Goal: Task Accomplishment & Management: Use online tool/utility

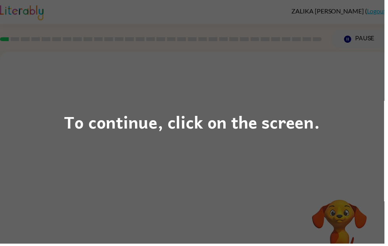
click at [334, 147] on div "To continue, click on the screen." at bounding box center [194, 123] width 388 height 246
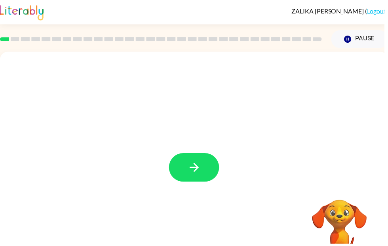
click at [198, 174] on icon "button" at bounding box center [196, 169] width 14 height 14
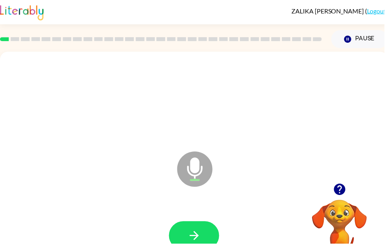
click at [203, 242] on button "button" at bounding box center [196, 238] width 51 height 29
click at [195, 237] on icon "button" at bounding box center [196, 238] width 14 height 14
click at [193, 238] on icon "button" at bounding box center [195, 238] width 9 height 9
click at [196, 232] on icon "button" at bounding box center [196, 238] width 14 height 14
click at [189, 242] on icon "button" at bounding box center [196, 238] width 14 height 14
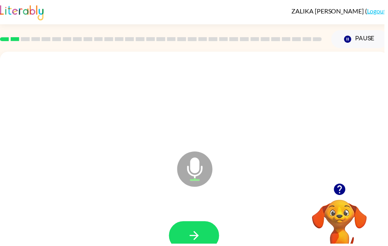
click at [190, 235] on icon "button" at bounding box center [196, 238] width 14 height 14
click at [197, 243] on icon "button" at bounding box center [196, 238] width 14 height 14
click at [196, 240] on icon "button" at bounding box center [196, 238] width 14 height 14
click at [197, 237] on icon "button" at bounding box center [195, 238] width 9 height 9
click at [188, 236] on button "button" at bounding box center [196, 238] width 51 height 29
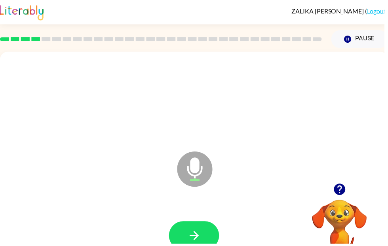
click at [191, 232] on icon "button" at bounding box center [196, 238] width 14 height 14
click at [192, 244] on icon "button" at bounding box center [196, 238] width 14 height 14
click at [201, 242] on icon "button" at bounding box center [196, 238] width 14 height 14
click at [195, 232] on icon "button" at bounding box center [196, 238] width 14 height 14
click at [198, 235] on icon "button" at bounding box center [195, 238] width 9 height 9
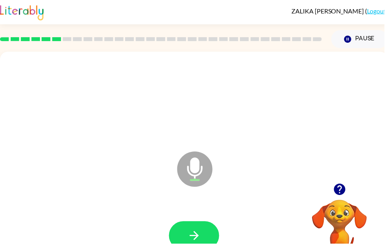
click at [197, 240] on icon "button" at bounding box center [196, 238] width 14 height 14
click at [347, 188] on icon "button" at bounding box center [342, 191] width 11 height 11
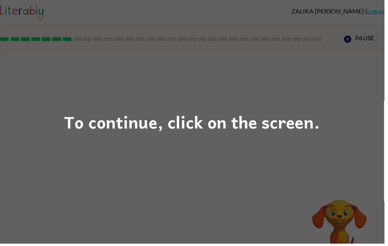
click at [364, 169] on div "To continue, click on the screen." at bounding box center [194, 123] width 388 height 246
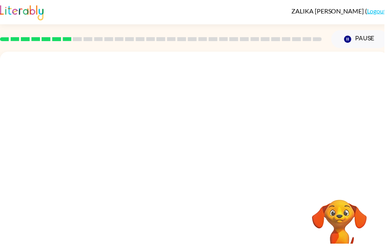
click at [226, 233] on div at bounding box center [196, 238] width 376 height 65
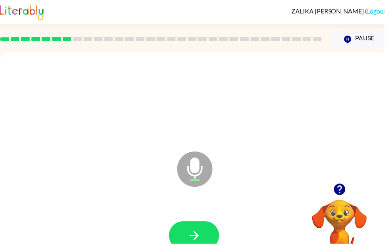
click at [363, 38] on button "Pause Pause" at bounding box center [362, 39] width 57 height 18
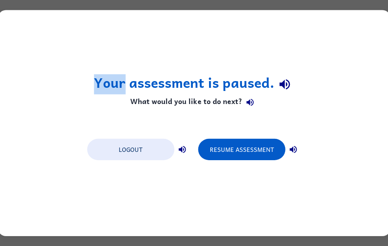
click at [215, 244] on div "Your assessment is paused. What would you like to do next? Logout Resume Assess…" at bounding box center [194, 123] width 388 height 246
click at [243, 146] on button "Resume Assessment" at bounding box center [241, 149] width 87 height 21
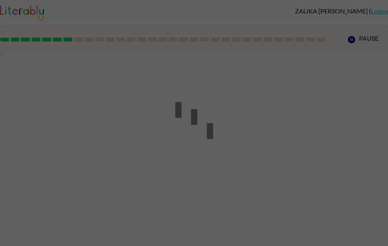
scroll to position [0, 0]
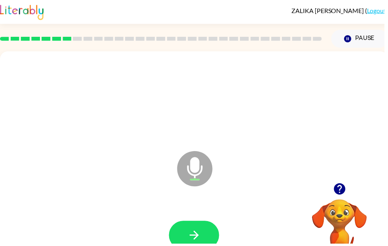
click at [201, 234] on icon "button" at bounding box center [196, 238] width 14 height 14
click at [197, 234] on icon "button" at bounding box center [196, 238] width 14 height 14
click at [192, 235] on icon "button" at bounding box center [196, 238] width 14 height 14
click at [211, 246] on button "button" at bounding box center [196, 237] width 51 height 29
click at [199, 236] on icon "button" at bounding box center [196, 238] width 14 height 14
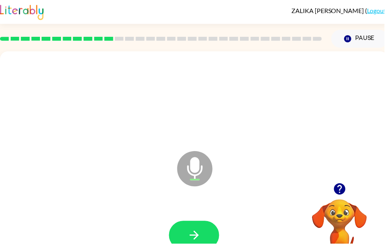
click at [351, 191] on button "button" at bounding box center [343, 191] width 20 height 20
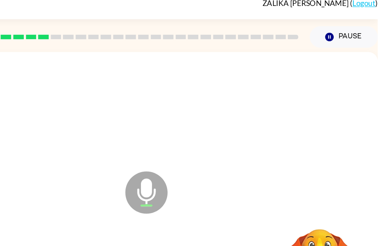
scroll to position [0, 0]
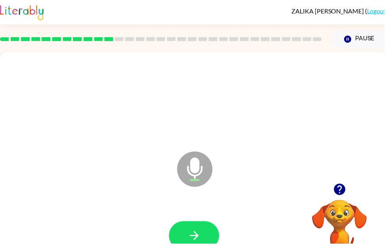
click at [343, 191] on icon "button" at bounding box center [342, 191] width 11 height 11
click at [205, 240] on button "button" at bounding box center [196, 238] width 51 height 29
click at [341, 188] on icon "button" at bounding box center [342, 191] width 11 height 11
click at [199, 233] on icon "button" at bounding box center [196, 238] width 14 height 14
click at [196, 233] on icon "button" at bounding box center [196, 238] width 14 height 14
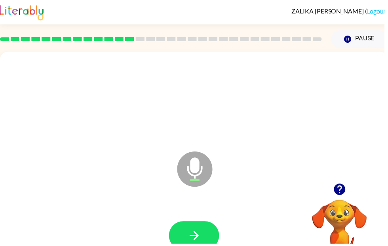
click at [196, 238] on icon "button" at bounding box center [195, 238] width 9 height 9
click at [202, 222] on div at bounding box center [196, 238] width 376 height 65
click at [201, 240] on icon "button" at bounding box center [196, 238] width 14 height 14
click at [197, 229] on button "button" at bounding box center [196, 238] width 51 height 29
click at [198, 245] on icon "button" at bounding box center [196, 238] width 14 height 14
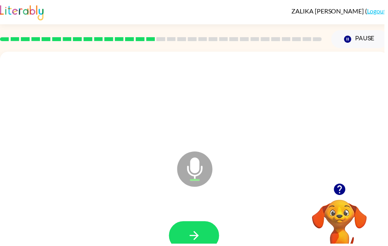
click at [200, 237] on icon "button" at bounding box center [195, 238] width 9 height 9
click at [341, 187] on icon "button" at bounding box center [342, 191] width 11 height 11
click at [350, 192] on button "button" at bounding box center [343, 191] width 20 height 20
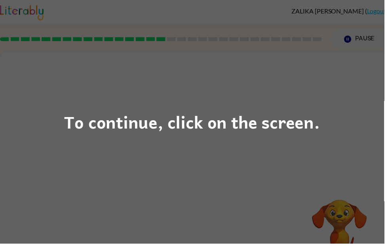
click at [246, 204] on div "To continue, click on the screen." at bounding box center [194, 123] width 388 height 246
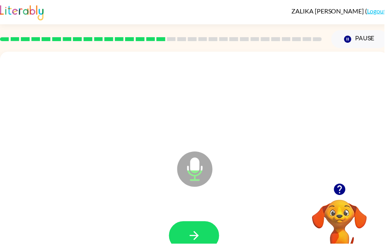
click at [205, 240] on button "button" at bounding box center [196, 238] width 51 height 29
click at [214, 230] on button "button" at bounding box center [196, 238] width 51 height 29
click at [201, 234] on icon "button" at bounding box center [196, 238] width 14 height 14
click at [195, 234] on icon "button" at bounding box center [196, 238] width 14 height 14
click at [194, 234] on icon "button" at bounding box center [196, 238] width 14 height 14
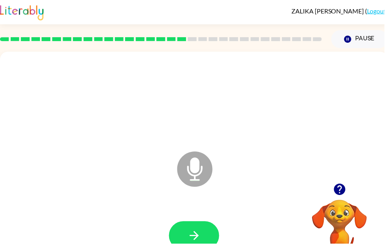
click at [197, 236] on icon "button" at bounding box center [195, 238] width 9 height 9
click at [209, 233] on button "button" at bounding box center [196, 238] width 51 height 29
click at [195, 234] on icon "button" at bounding box center [196, 238] width 14 height 14
click at [352, 31] on button "Pause Pause" at bounding box center [362, 39] width 57 height 18
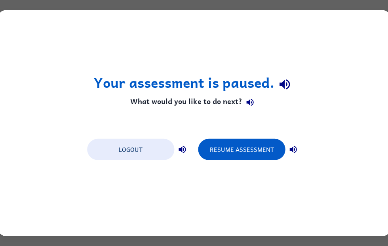
click at [246, 150] on button "Resume Assessment" at bounding box center [241, 149] width 87 height 21
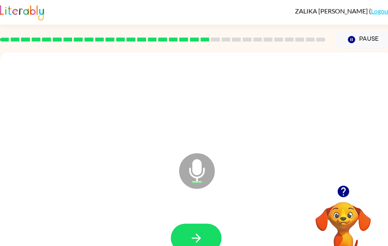
click at [192, 233] on icon "button" at bounding box center [196, 238] width 14 height 14
click at [197, 240] on icon "button" at bounding box center [196, 238] width 14 height 14
click at [194, 229] on button "button" at bounding box center [196, 238] width 51 height 29
click at [192, 239] on icon "button" at bounding box center [196, 238] width 14 height 14
click at [341, 187] on icon "button" at bounding box center [342, 191] width 11 height 11
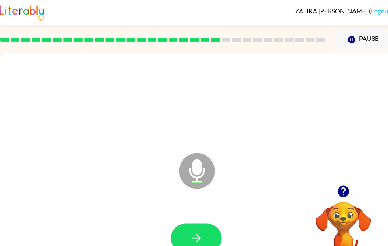
click at [195, 230] on button "button" at bounding box center [196, 238] width 51 height 29
click at [193, 227] on button "button" at bounding box center [196, 238] width 51 height 29
click at [195, 233] on icon "button" at bounding box center [196, 238] width 14 height 14
click at [196, 233] on icon "button" at bounding box center [196, 238] width 14 height 14
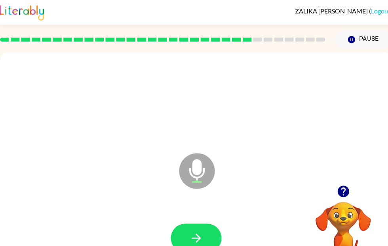
click at [198, 229] on button "button" at bounding box center [196, 238] width 51 height 29
click at [186, 240] on button "button" at bounding box center [196, 238] width 51 height 29
click at [197, 233] on icon "button" at bounding box center [196, 238] width 14 height 14
click at [201, 239] on icon "button" at bounding box center [196, 238] width 14 height 14
click at [201, 232] on icon "button" at bounding box center [196, 238] width 14 height 14
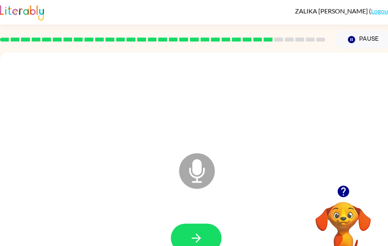
click at [199, 230] on button "button" at bounding box center [196, 238] width 51 height 29
click at [197, 232] on icon "button" at bounding box center [196, 238] width 14 height 14
click at [201, 232] on icon "button" at bounding box center [196, 238] width 14 height 14
click at [199, 230] on button "button" at bounding box center [196, 238] width 51 height 29
click at [196, 230] on button "button" at bounding box center [196, 238] width 51 height 29
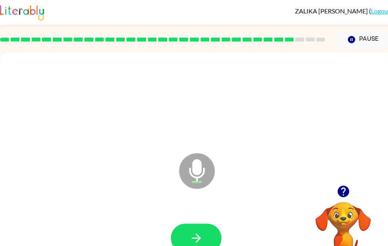
click at [346, 185] on icon "button" at bounding box center [343, 191] width 14 height 14
click at [344, 192] on video "Your browser must support playing .mp4 files to use Literably. Please try using…" at bounding box center [342, 229] width 79 height 79
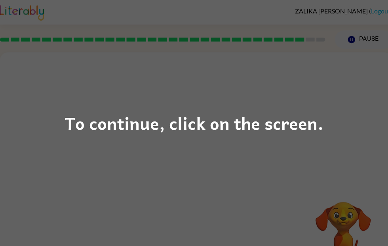
click at [262, 197] on div "To continue, click on the screen." at bounding box center [194, 123] width 388 height 246
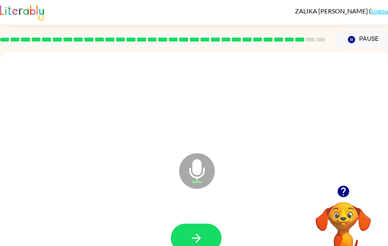
click at [197, 242] on icon "button" at bounding box center [195, 238] width 9 height 9
click at [199, 242] on icon "button" at bounding box center [196, 238] width 14 height 14
click at [205, 234] on button "button" at bounding box center [196, 238] width 51 height 29
click at [192, 231] on button "button" at bounding box center [196, 238] width 51 height 29
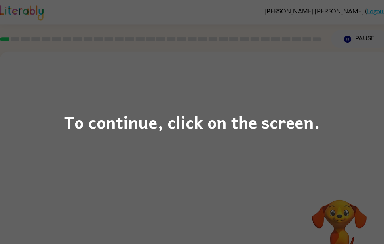
click at [353, 104] on div "To continue, click on the screen." at bounding box center [194, 123] width 388 height 246
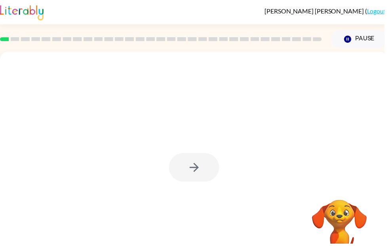
click at [387, 167] on div at bounding box center [196, 165] width 392 height 226
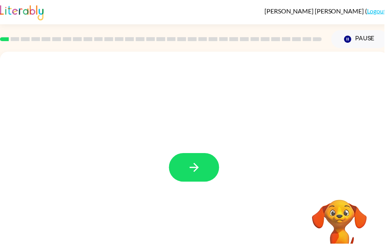
click at [217, 177] on button "button" at bounding box center [196, 169] width 51 height 29
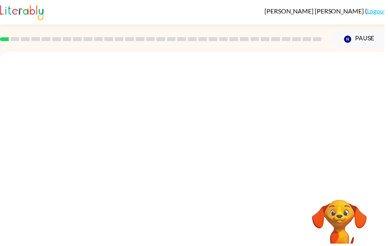
click at [193, 174] on div at bounding box center [196, 165] width 392 height 226
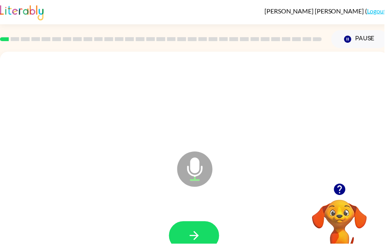
click at [195, 232] on icon "button" at bounding box center [196, 238] width 14 height 14
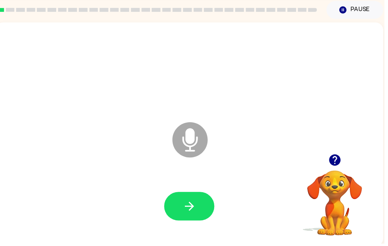
scroll to position [30, 0]
click at [193, 205] on icon "button" at bounding box center [190, 208] width 9 height 9
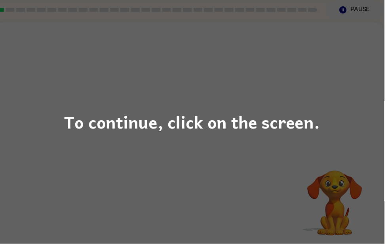
click at [151, 177] on div "To continue, click on the screen." at bounding box center [194, 123] width 388 height 246
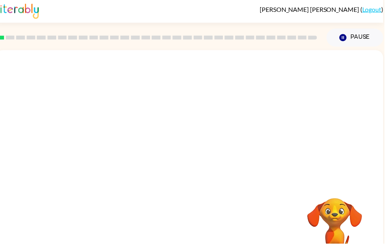
scroll to position [0, 0]
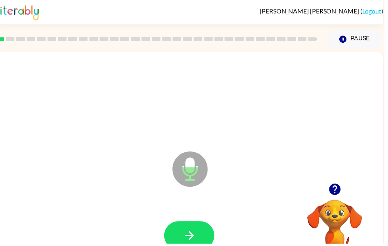
click at [177, 231] on button "button" at bounding box center [191, 238] width 51 height 29
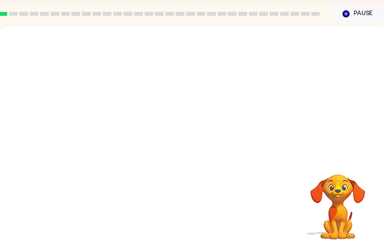
scroll to position [26, 0]
click at [355, 8] on button "Pause Pause" at bounding box center [361, 14] width 57 height 18
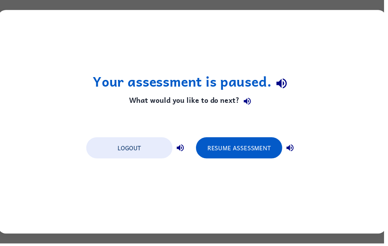
scroll to position [0, 0]
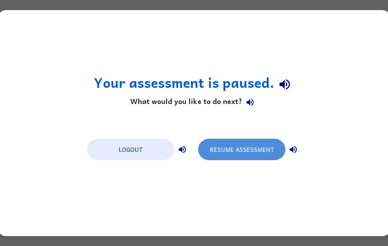
click at [249, 141] on button "Resume Assessment" at bounding box center [241, 149] width 87 height 21
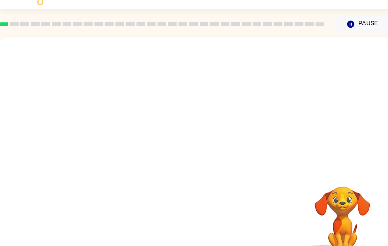
scroll to position [32, 4]
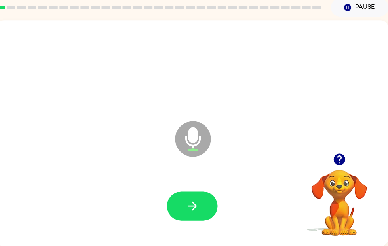
click at [192, 205] on icon "button" at bounding box center [192, 206] width 14 height 14
click at [195, 205] on icon "button" at bounding box center [191, 205] width 9 height 9
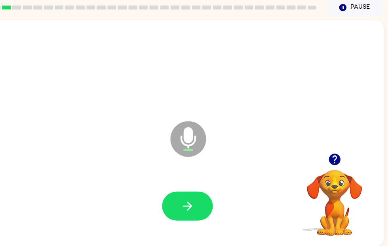
scroll to position [0, 5]
click at [184, 199] on icon "button" at bounding box center [187, 206] width 14 height 14
click at [188, 203] on icon "button" at bounding box center [186, 205] width 9 height 9
click at [182, 208] on icon "button" at bounding box center [187, 206] width 14 height 14
click at [179, 207] on button "button" at bounding box center [187, 206] width 51 height 29
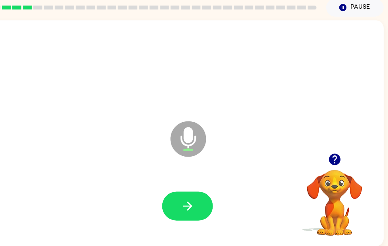
click at [184, 209] on icon "button" at bounding box center [187, 206] width 14 height 14
click at [187, 210] on icon "button" at bounding box center [186, 205] width 9 height 9
click at [159, 220] on div at bounding box center [187, 206] width 376 height 65
click at [185, 205] on icon "button" at bounding box center [187, 206] width 14 height 14
click at [189, 206] on icon "button" at bounding box center [186, 205] width 9 height 9
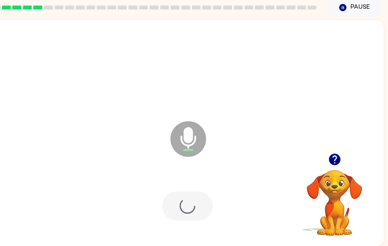
click at [186, 205] on div at bounding box center [187, 206] width 51 height 29
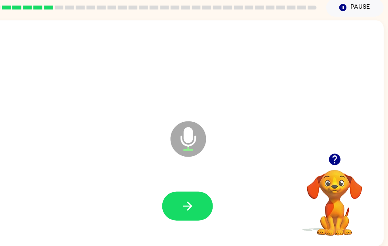
click at [200, 207] on button "button" at bounding box center [187, 206] width 51 height 29
click at [186, 203] on icon "button" at bounding box center [187, 206] width 14 height 14
click at [166, 209] on button "button" at bounding box center [187, 206] width 51 height 29
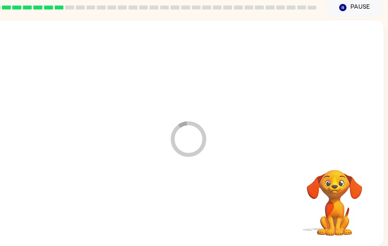
click at [177, 209] on div at bounding box center [187, 206] width 376 height 65
click at [18, 231] on div "Your browser must support playing .mp4 files to use Literably. Please try using…" at bounding box center [187, 133] width 392 height 226
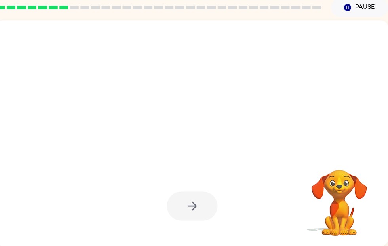
scroll to position [0, 0]
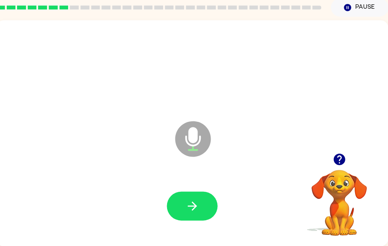
click at [180, 196] on button "button" at bounding box center [192, 206] width 51 height 29
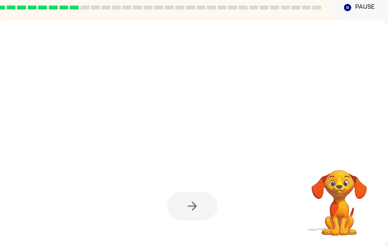
click at [374, 226] on video "Your browser must support playing .mp4 files to use Literably. Please try using…" at bounding box center [338, 197] width 79 height 79
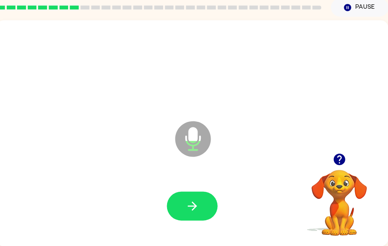
click at [192, 206] on icon "button" at bounding box center [191, 205] width 9 height 9
click at [196, 202] on icon "button" at bounding box center [192, 206] width 14 height 14
click at [187, 207] on icon "button" at bounding box center [192, 206] width 14 height 14
click at [199, 210] on button "button" at bounding box center [192, 206] width 51 height 29
click at [203, 202] on button "button" at bounding box center [192, 206] width 51 height 29
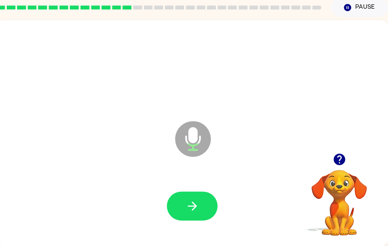
click at [193, 203] on icon "button" at bounding box center [191, 205] width 9 height 9
click at [211, 215] on button "button" at bounding box center [192, 206] width 51 height 29
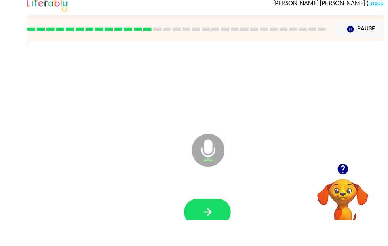
scroll to position [30, 0]
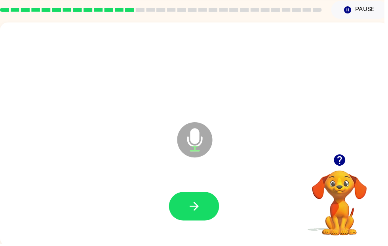
click at [188, 205] on button "button" at bounding box center [196, 208] width 51 height 29
click at [188, 206] on button "button" at bounding box center [196, 208] width 51 height 29
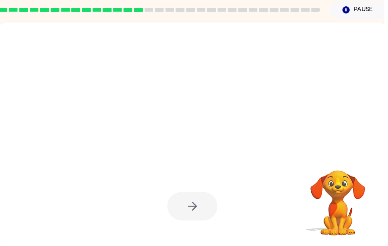
scroll to position [0, 4]
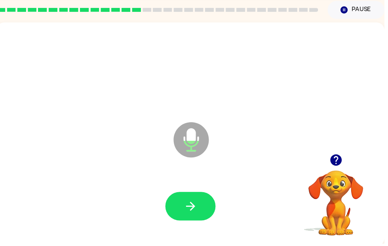
click at [190, 210] on icon "button" at bounding box center [193, 208] width 14 height 14
click at [188, 213] on icon "button" at bounding box center [193, 208] width 14 height 14
click at [190, 210] on icon "button" at bounding box center [193, 208] width 14 height 14
click at [339, 158] on icon "button" at bounding box center [338, 161] width 11 height 11
click at [191, 204] on icon "button" at bounding box center [193, 208] width 14 height 14
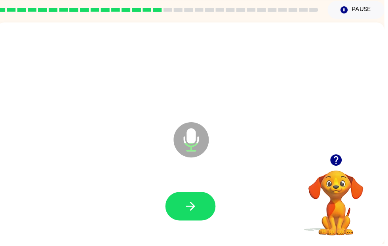
click at [190, 197] on button "button" at bounding box center [192, 208] width 51 height 29
click at [181, 205] on button "button" at bounding box center [192, 208] width 51 height 29
click at [193, 212] on icon "button" at bounding box center [192, 208] width 9 height 9
click at [190, 206] on icon "button" at bounding box center [193, 208] width 14 height 14
click at [188, 213] on icon "button" at bounding box center [193, 208] width 14 height 14
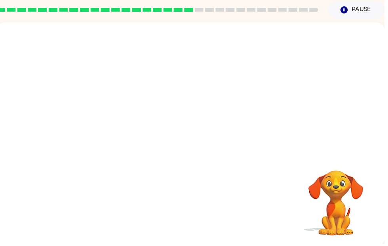
click at [70, 234] on div "Your browser must support playing .mp4 files to use Literably. Please try using…" at bounding box center [192, 136] width 392 height 226
click at [82, 243] on div "Your browser must support playing .mp4 files to use Literably. Please try using…" at bounding box center [192, 136] width 392 height 226
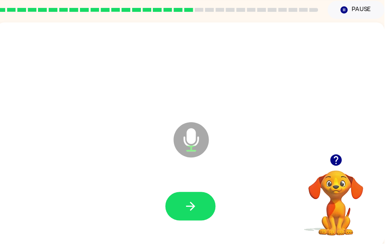
click at [193, 211] on icon "button" at bounding box center [192, 208] width 9 height 9
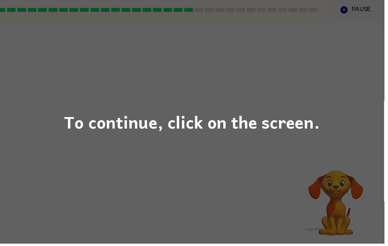
click at [247, 131] on div "To continue, click on the screen." at bounding box center [194, 123] width 258 height 27
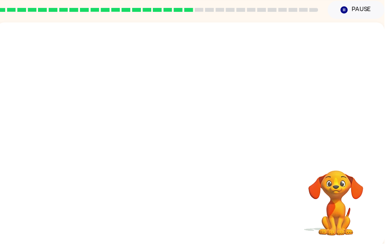
click at [246, 130] on div at bounding box center [192, 89] width 392 height 133
click at [246, 126] on div at bounding box center [192, 89] width 392 height 133
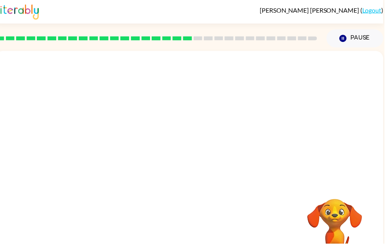
scroll to position [0, 0]
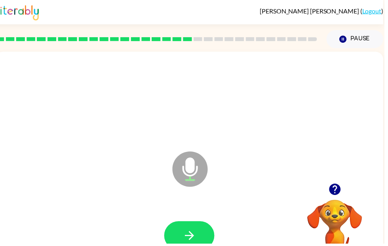
click at [205, 230] on button "button" at bounding box center [191, 238] width 51 height 29
click at [181, 244] on button "button" at bounding box center [191, 238] width 51 height 29
click at [184, 234] on icon "button" at bounding box center [191, 238] width 14 height 14
click at [182, 236] on button "button" at bounding box center [191, 238] width 51 height 29
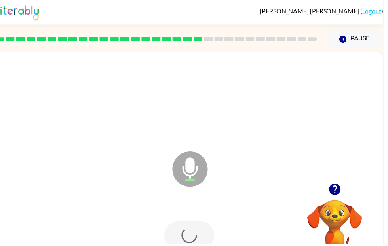
click at [180, 243] on div at bounding box center [191, 238] width 51 height 29
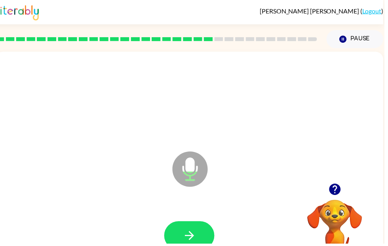
scroll to position [0, 2]
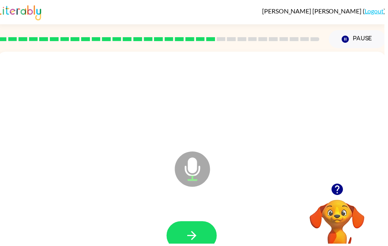
click at [189, 246] on button "button" at bounding box center [193, 238] width 51 height 29
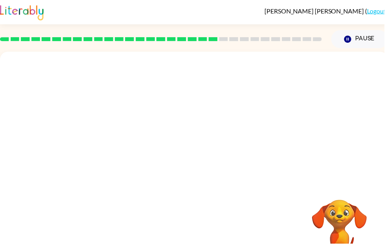
scroll to position [0, 0]
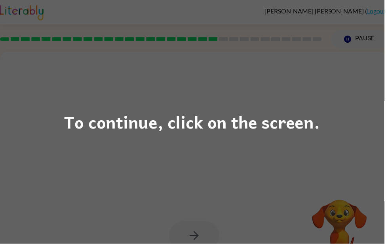
click at [169, 182] on div "To continue, click on the screen." at bounding box center [194, 123] width 388 height 246
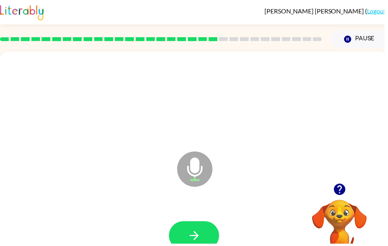
click at [184, 240] on button "button" at bounding box center [196, 238] width 51 height 29
click at [203, 242] on button "button" at bounding box center [196, 238] width 51 height 29
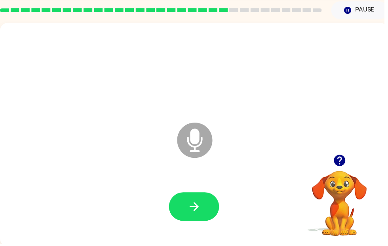
scroll to position [29, 0]
click at [201, 208] on icon "button" at bounding box center [196, 209] width 14 height 14
click at [195, 207] on icon "button" at bounding box center [196, 209] width 14 height 14
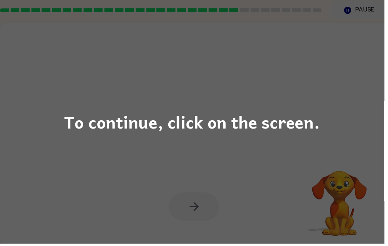
click at [141, 127] on div "To continue, click on the screen." at bounding box center [194, 123] width 258 height 27
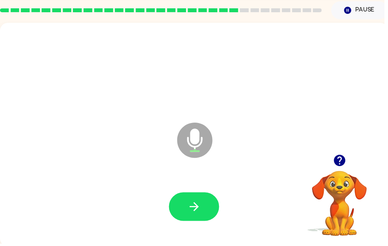
click at [199, 211] on icon "button" at bounding box center [195, 208] width 9 height 9
click at [179, 206] on button "button" at bounding box center [196, 208] width 51 height 29
click at [192, 210] on icon "button" at bounding box center [196, 209] width 14 height 14
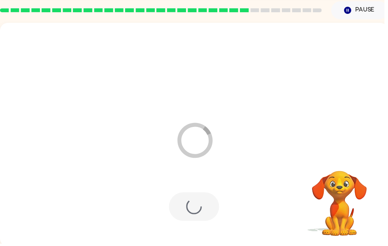
click at [355, 14] on icon "Pause" at bounding box center [351, 10] width 9 height 9
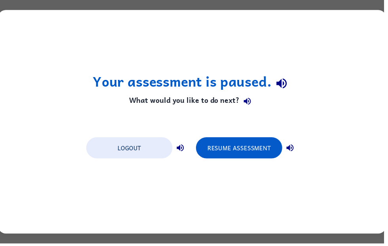
scroll to position [0, 0]
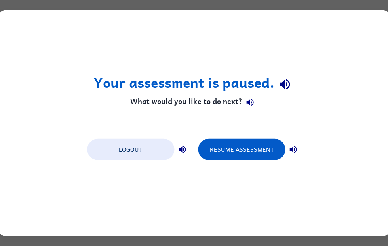
click at [250, 142] on button "Resume Assessment" at bounding box center [241, 149] width 87 height 21
click at [256, 148] on button "Resume Assessment" at bounding box center [241, 149] width 87 height 21
click at [253, 150] on button "Resume Assessment" at bounding box center [241, 149] width 87 height 21
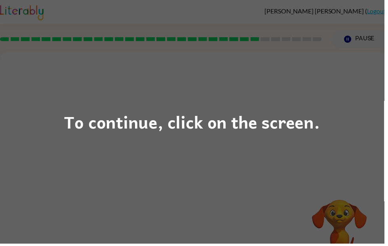
click at [352, 137] on div "To continue, click on the screen." at bounding box center [194, 123] width 388 height 246
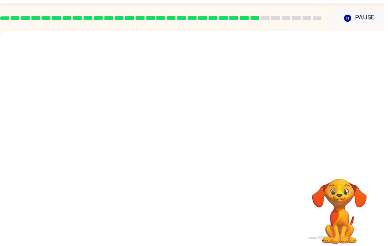
scroll to position [21, 0]
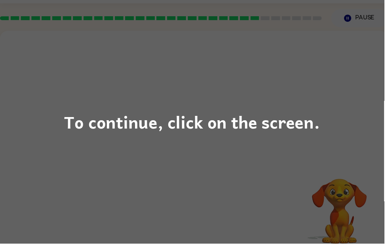
click at [351, 101] on div "To continue, click on the screen." at bounding box center [194, 123] width 388 height 246
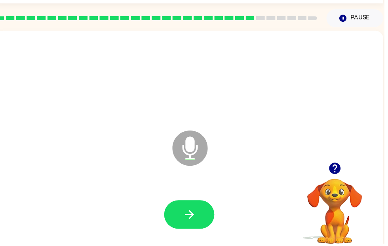
scroll to position [0, 5]
click at [191, 228] on button "button" at bounding box center [191, 216] width 51 height 29
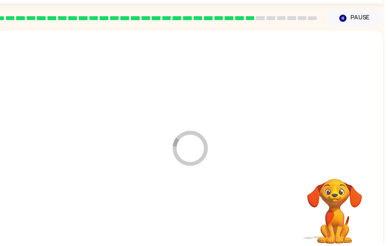
click at [180, 211] on div at bounding box center [191, 216] width 376 height 65
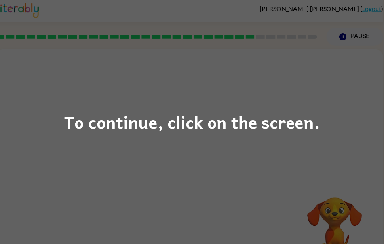
click at [156, 137] on div "To continue, click on the screen." at bounding box center [194, 123] width 258 height 27
click at [156, 137] on div at bounding box center [191, 116] width 392 height 133
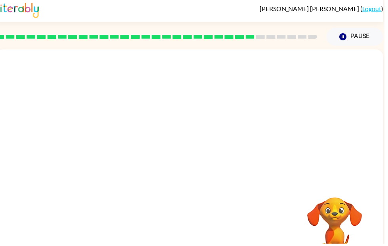
click at [150, 123] on div at bounding box center [191, 116] width 392 height 133
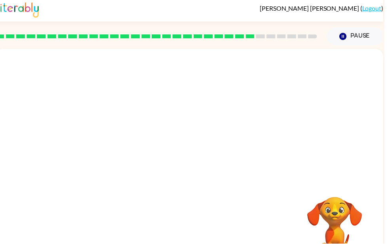
click at [150, 123] on div at bounding box center [191, 115] width 392 height 133
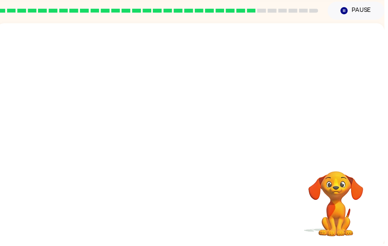
scroll to position [29, 0]
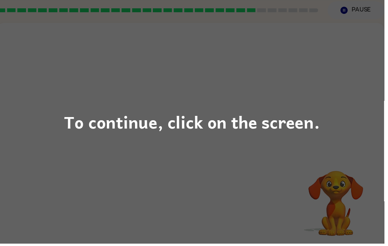
click at [136, 133] on div "To continue, click on the screen." at bounding box center [194, 123] width 258 height 27
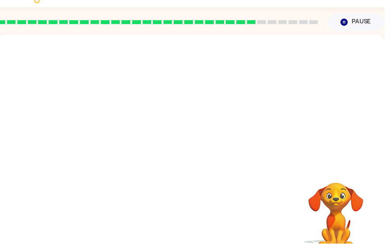
scroll to position [17, 0]
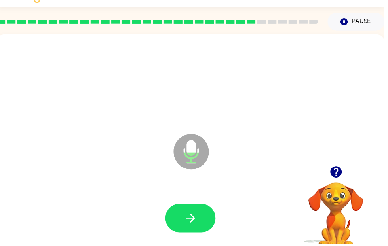
click at [189, 195] on div at bounding box center [192, 220] width 376 height 65
click at [199, 221] on icon "button" at bounding box center [193, 221] width 14 height 14
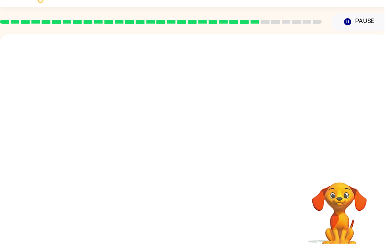
scroll to position [0, 0]
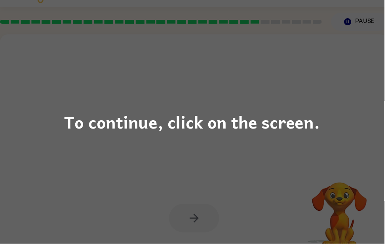
click at [175, 155] on div "To continue, click on the screen." at bounding box center [194, 123] width 388 height 246
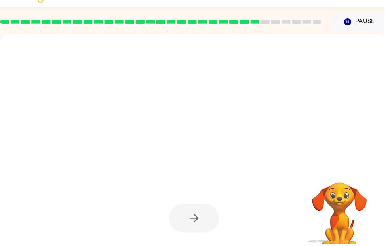
click at [179, 139] on div at bounding box center [177, 134] width 338 height 28
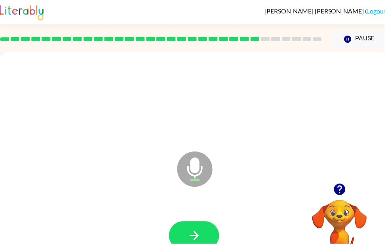
click at [194, 241] on icon "button" at bounding box center [196, 238] width 14 height 14
click at [199, 246] on button "button" at bounding box center [196, 238] width 51 height 29
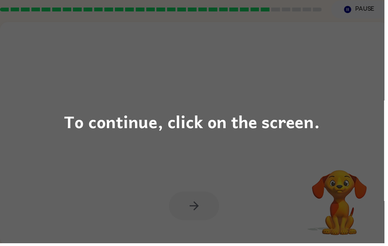
scroll to position [30, 0]
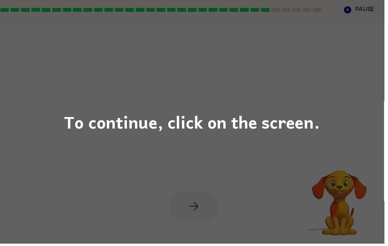
click at [184, 147] on div "To continue, click on the screen." at bounding box center [194, 123] width 388 height 246
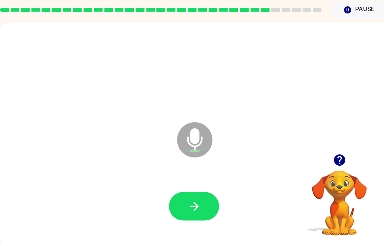
click at [220, 210] on button "button" at bounding box center [196, 208] width 51 height 29
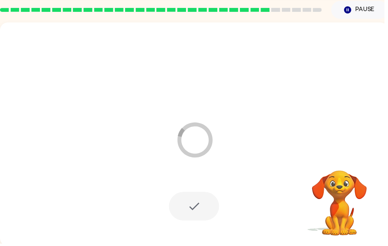
click at [226, 216] on div at bounding box center [196, 208] width 376 height 65
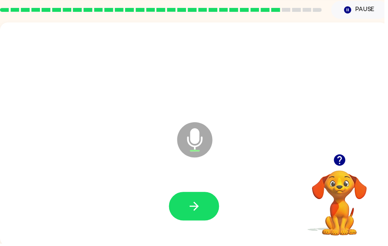
click at [188, 220] on button "button" at bounding box center [196, 208] width 51 height 29
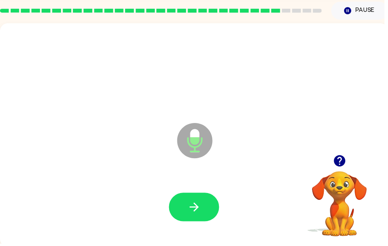
click at [187, 215] on button "button" at bounding box center [196, 209] width 51 height 29
click at [209, 222] on button "button" at bounding box center [196, 209] width 51 height 29
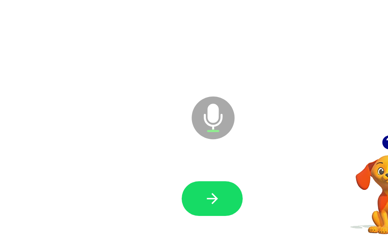
scroll to position [32, 0]
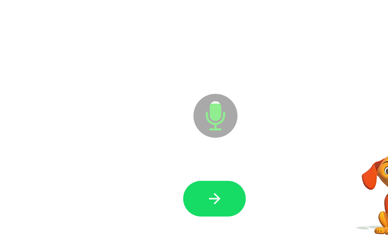
click at [171, 192] on button "button" at bounding box center [196, 206] width 51 height 29
click at [167, 174] on div at bounding box center [196, 206] width 376 height 65
click at [189, 199] on icon "button" at bounding box center [196, 206] width 14 height 14
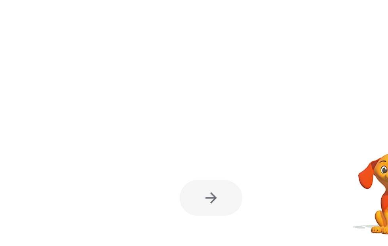
scroll to position [32, 0]
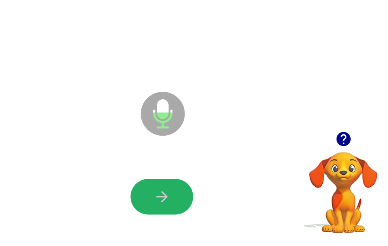
click at [189, 199] on icon "button" at bounding box center [196, 206] width 14 height 14
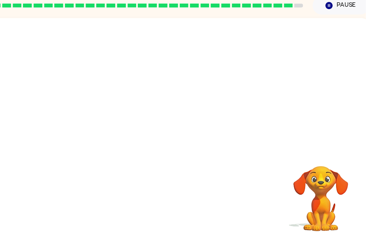
scroll to position [32, 4]
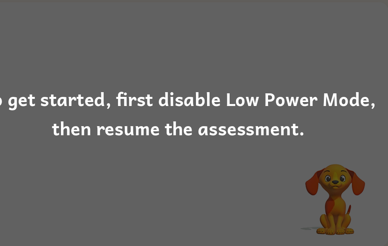
click at [205, 122] on div "To get started, first disable Low Power Mode, then resume the assessment." at bounding box center [194, 123] width 388 height 54
click at [214, 121] on div "To get started, first disable Low Power Mode, then resume the assessment." at bounding box center [194, 123] width 388 height 54
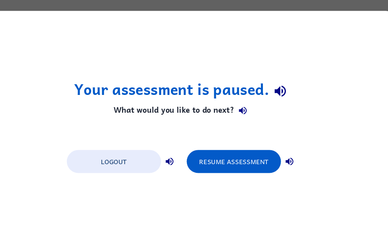
scroll to position [0, 0]
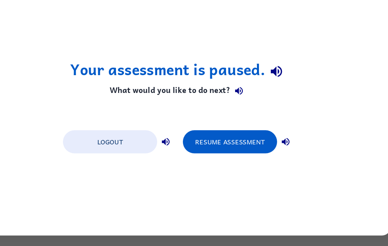
click at [232, 139] on button "Resume Assessment" at bounding box center [241, 149] width 87 height 21
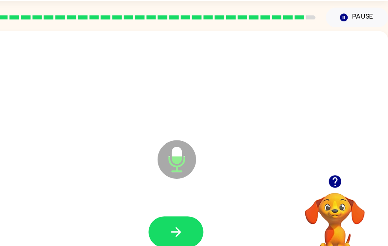
scroll to position [0, 4]
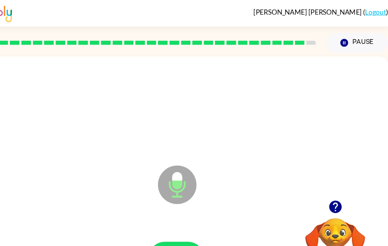
click at [173, 200] on icon "Microphone The Microphone is here when it is your turn to talk" at bounding box center [232, 180] width 119 height 59
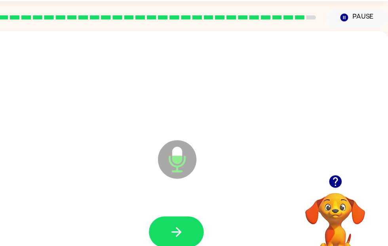
scroll to position [23, 4]
click at [185, 216] on icon "button" at bounding box center [192, 215] width 14 height 14
click at [167, 208] on button "button" at bounding box center [192, 214] width 51 height 29
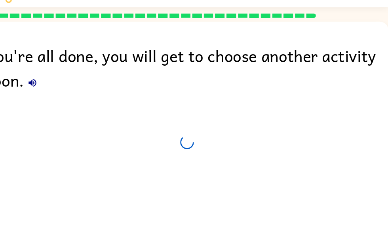
scroll to position [21, 4]
